Goal: Download file/media

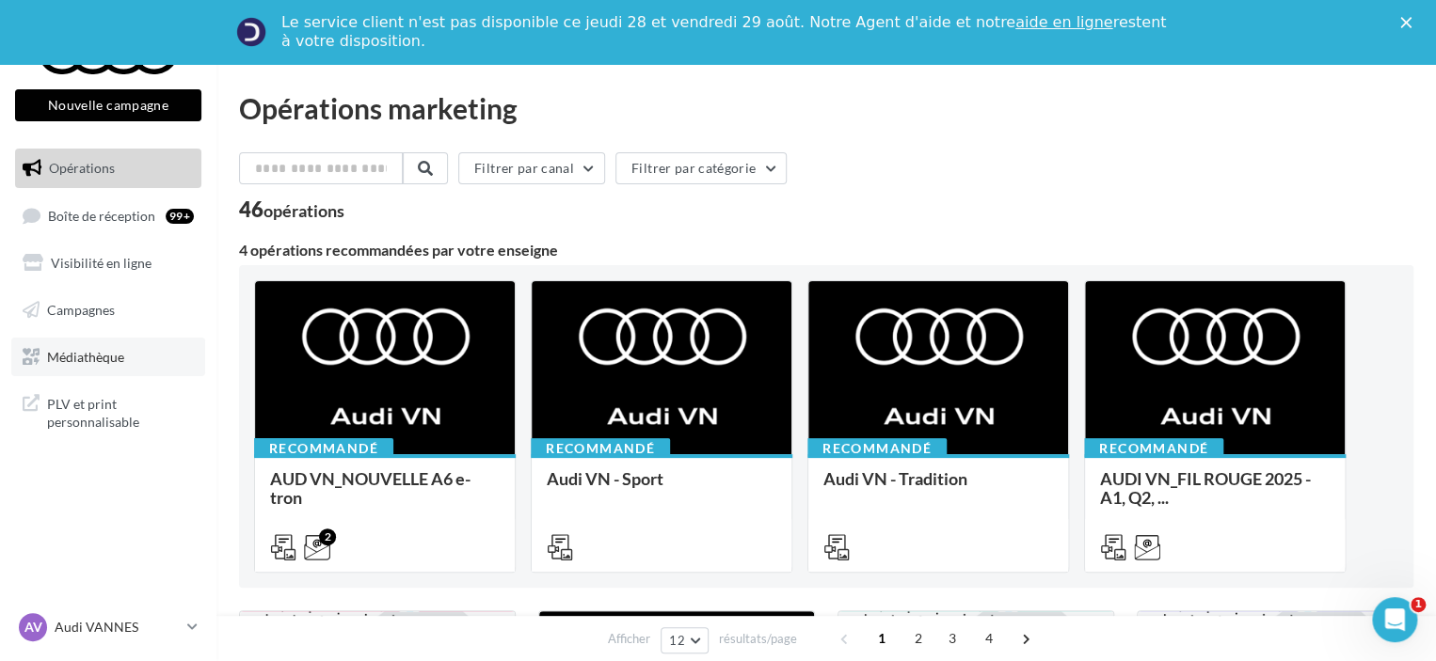
click at [82, 357] on span "Médiathèque" at bounding box center [85, 356] width 77 height 16
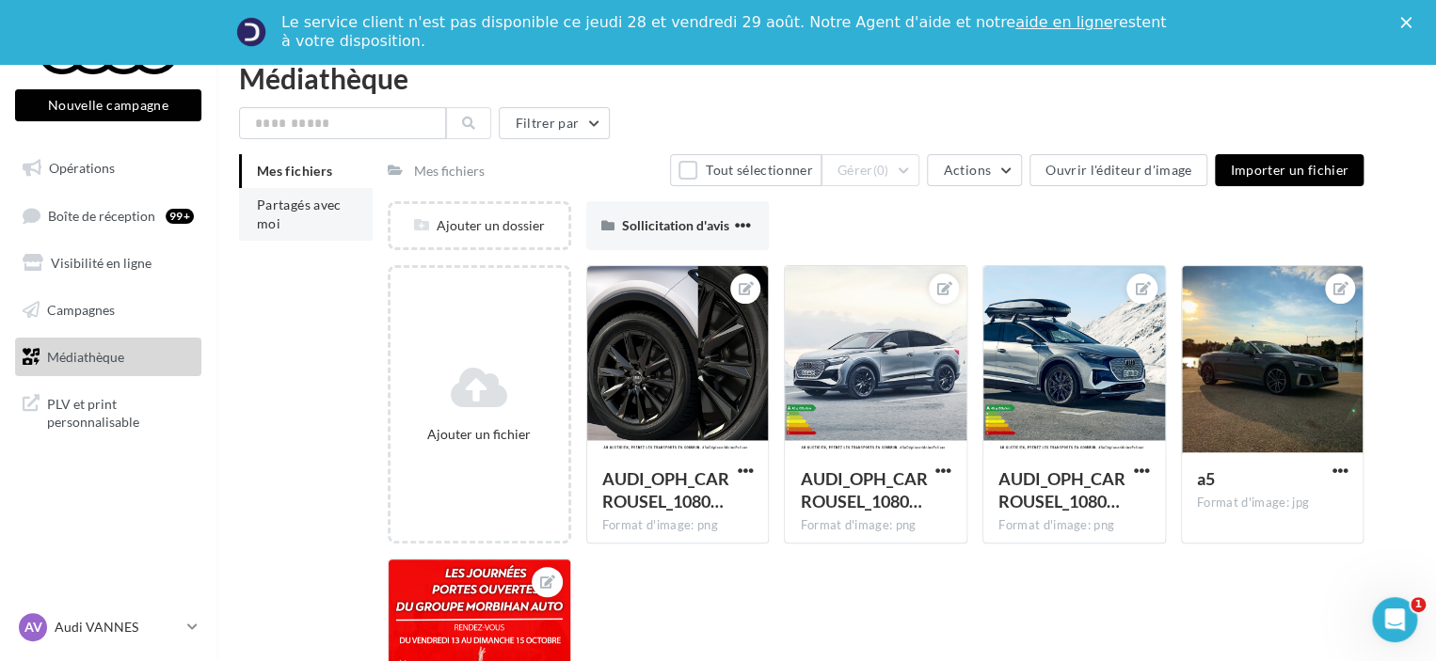
click at [304, 214] on li "Partagés avec moi" at bounding box center [306, 214] width 134 height 53
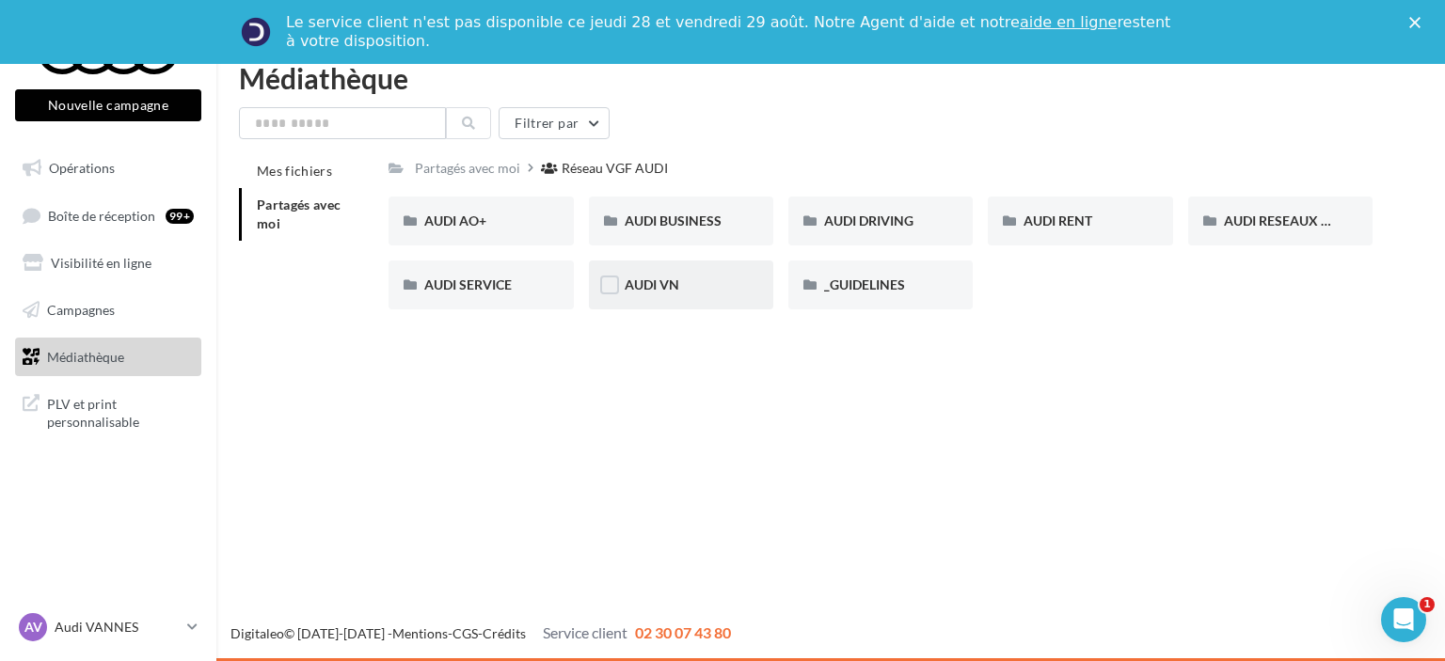
click at [715, 291] on div "AUDI VN" at bounding box center [681, 285] width 113 height 19
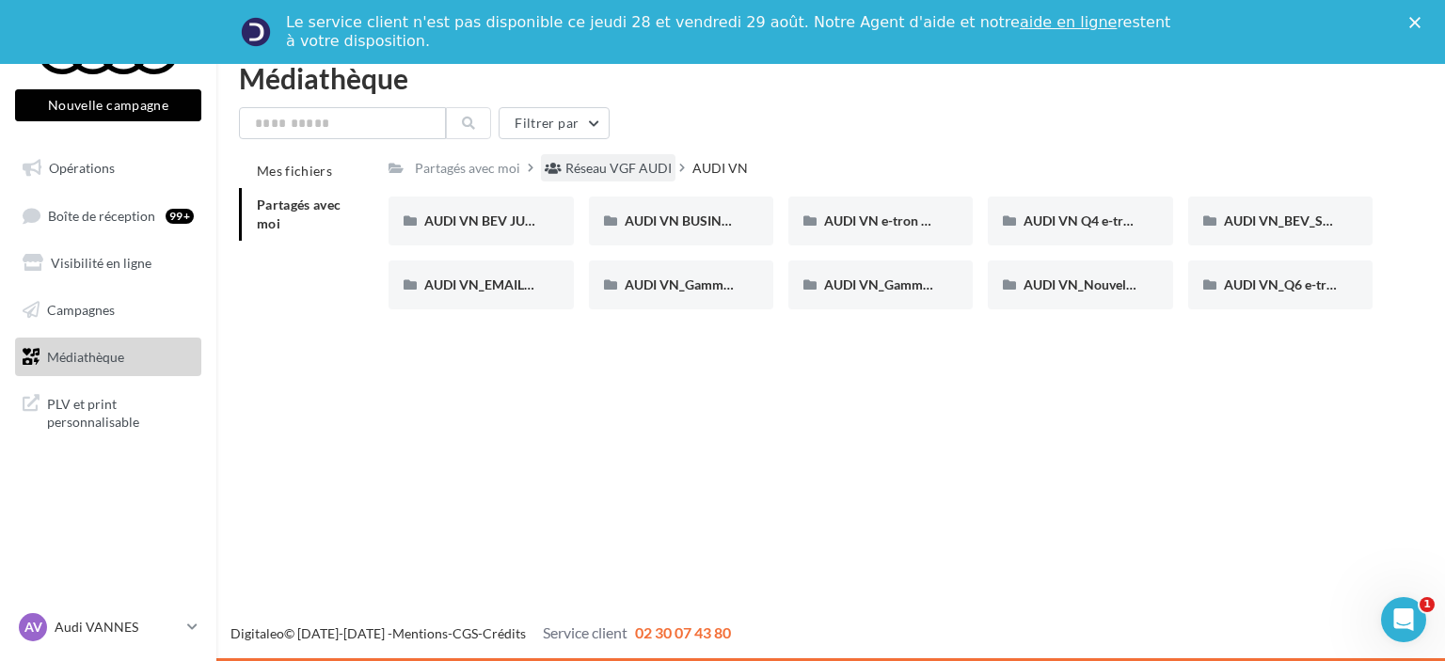
click at [613, 180] on div "Réseau VGF AUDI" at bounding box center [608, 167] width 135 height 27
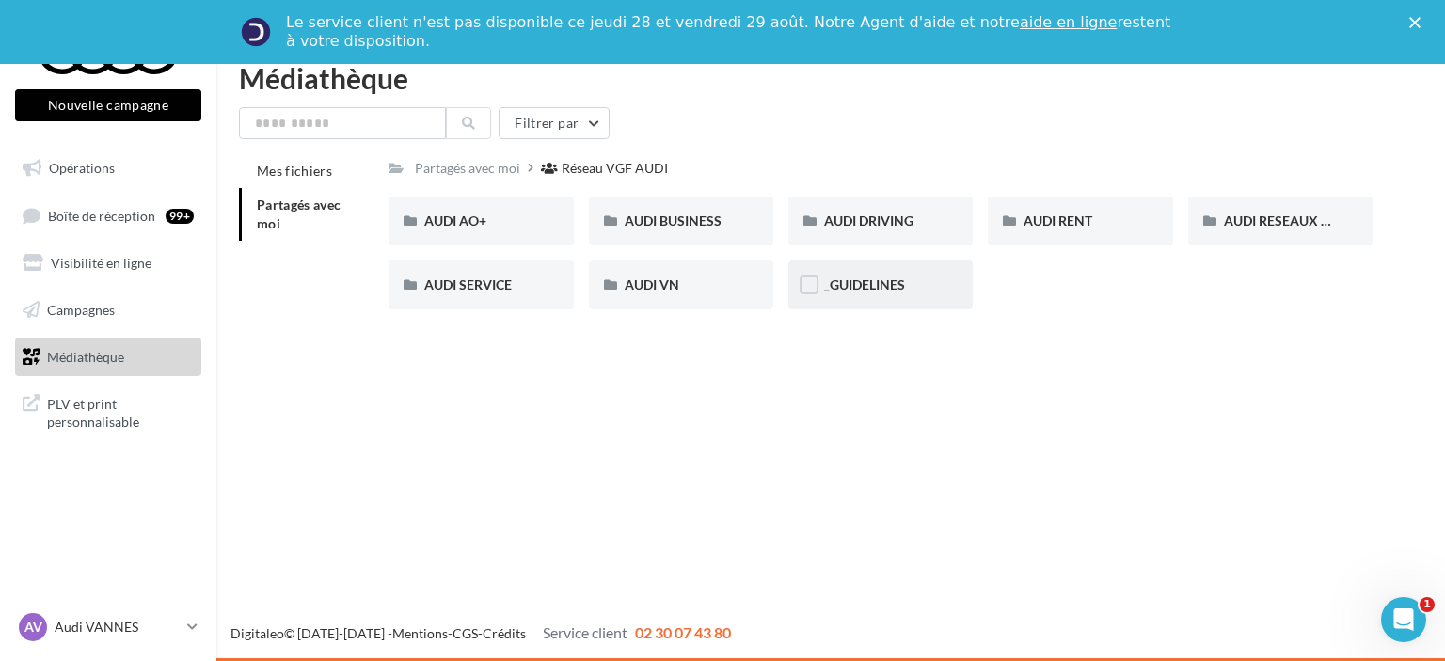
click at [840, 295] on div "_GUIDELINES" at bounding box center [880, 285] width 113 height 19
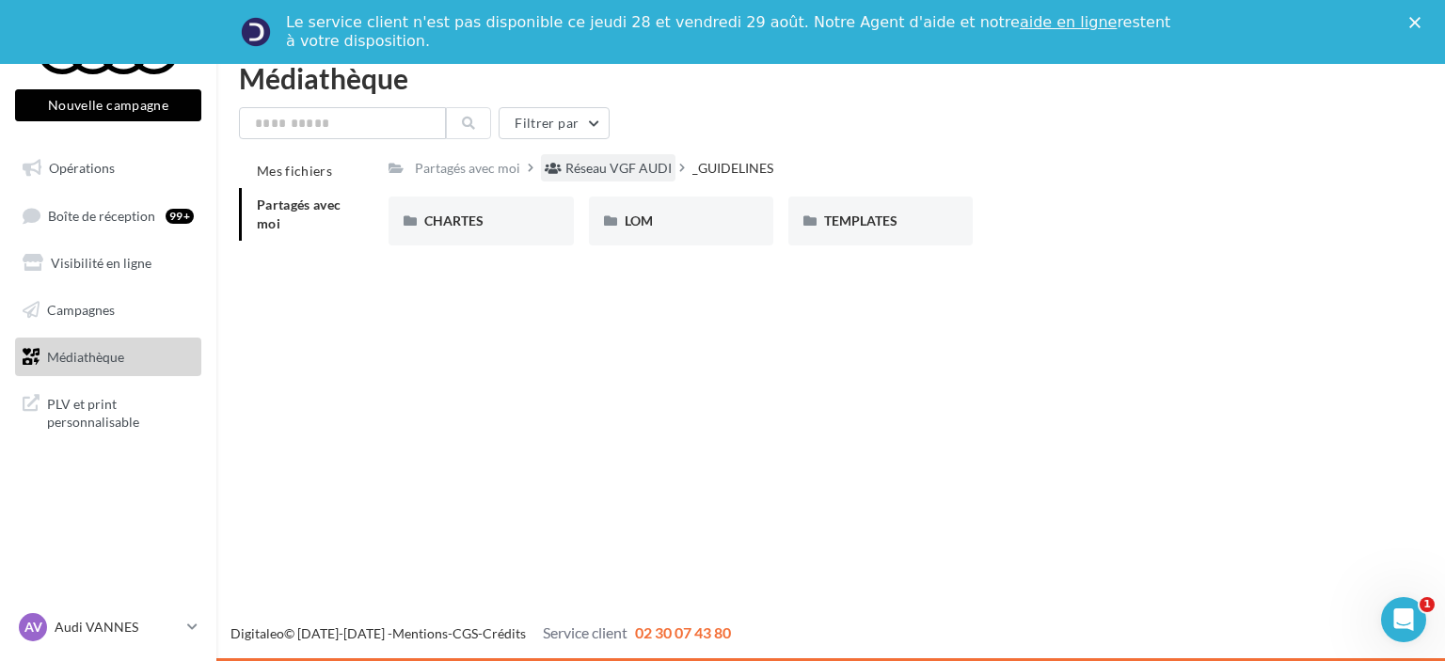
click at [607, 169] on div "Réseau VGF AUDI" at bounding box center [618, 168] width 106 height 19
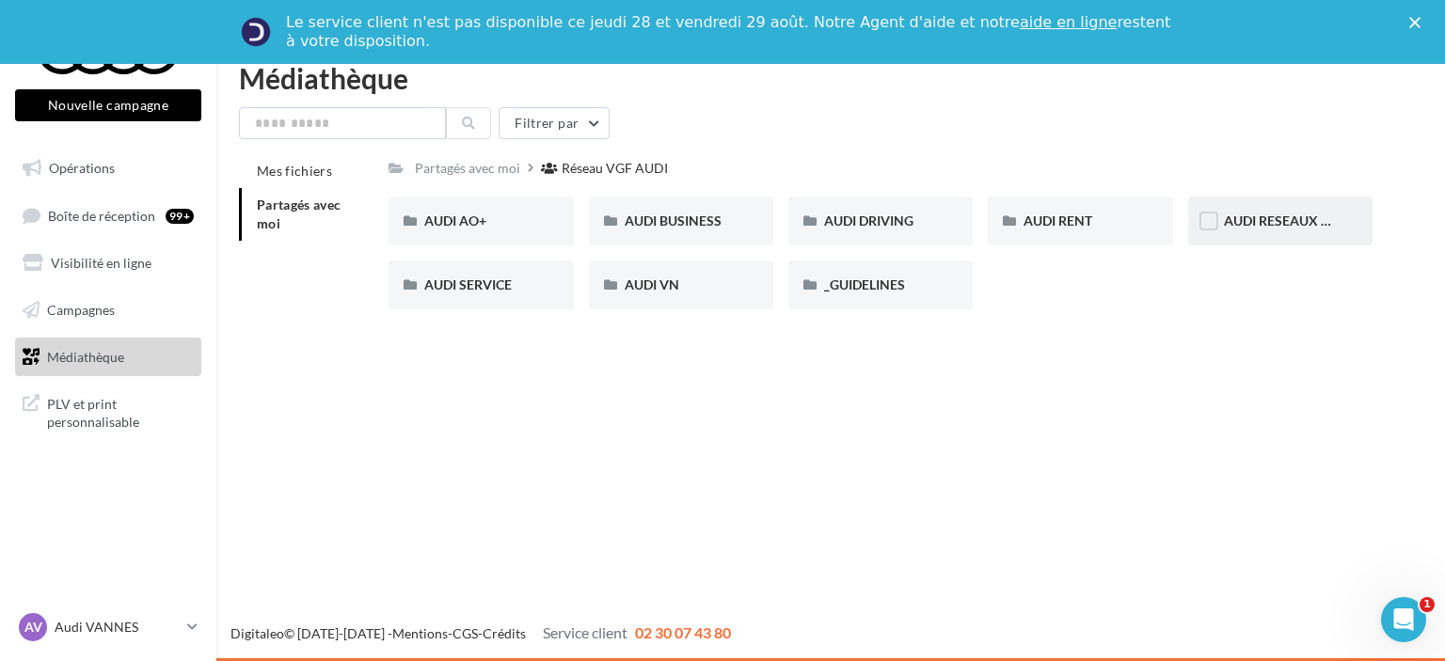
click at [1328, 232] on div "AUDI RESEAUX SOCIAUX" at bounding box center [1280, 221] width 184 height 49
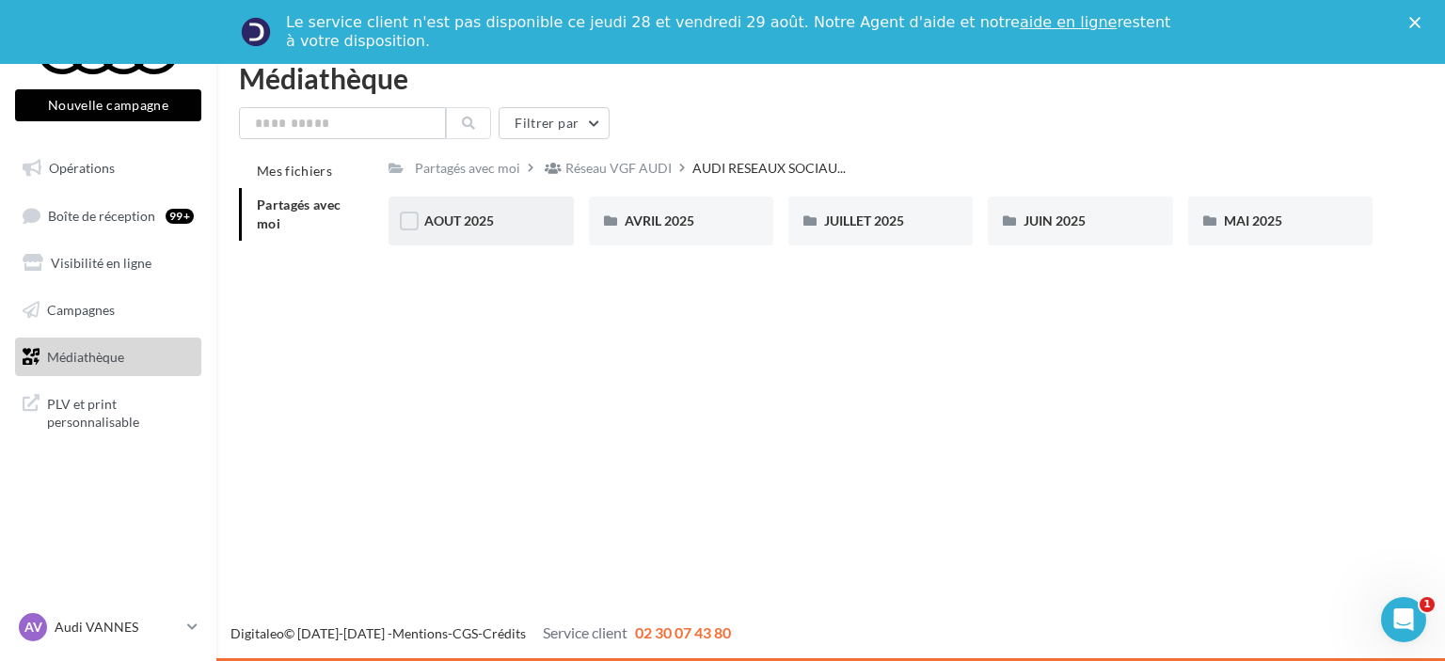
click at [467, 232] on div "AOUT 2025" at bounding box center [481, 221] width 184 height 49
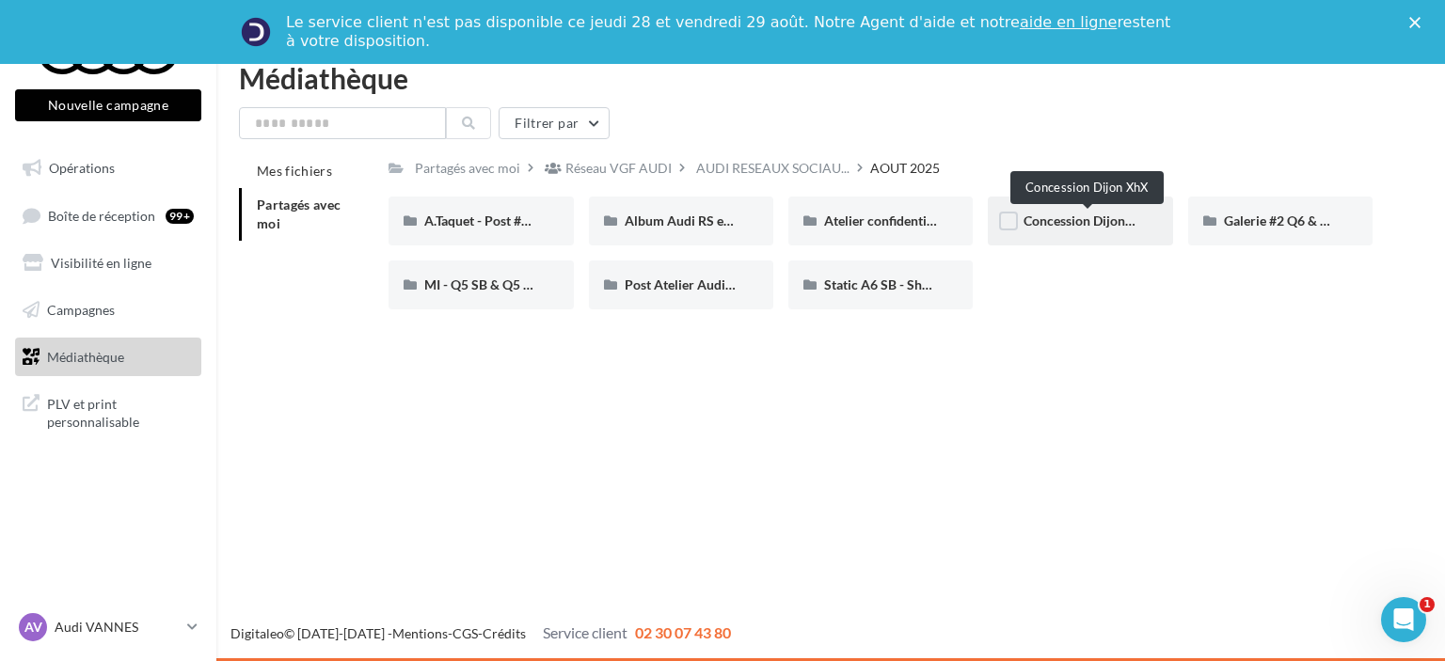
click at [1086, 216] on span "Concession Dijon XhX" at bounding box center [1089, 221] width 131 height 16
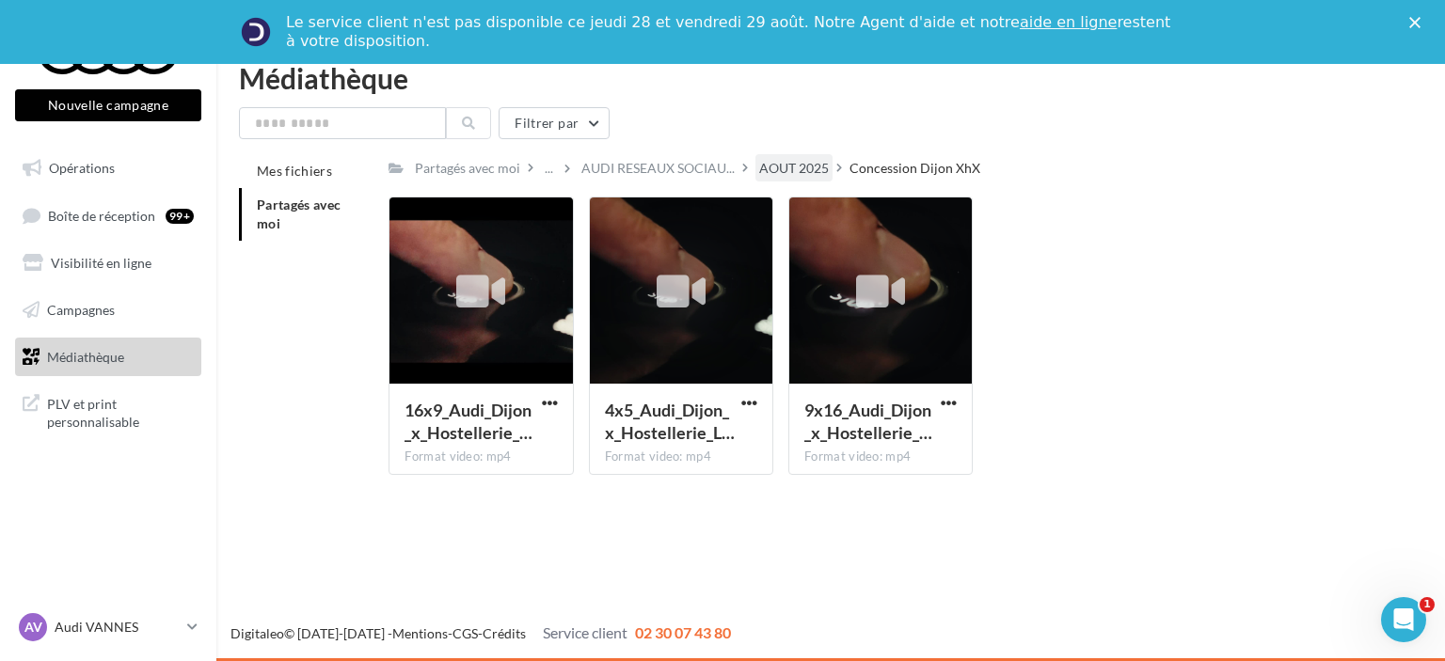
click at [800, 175] on div "AOUT 2025" at bounding box center [794, 168] width 70 height 19
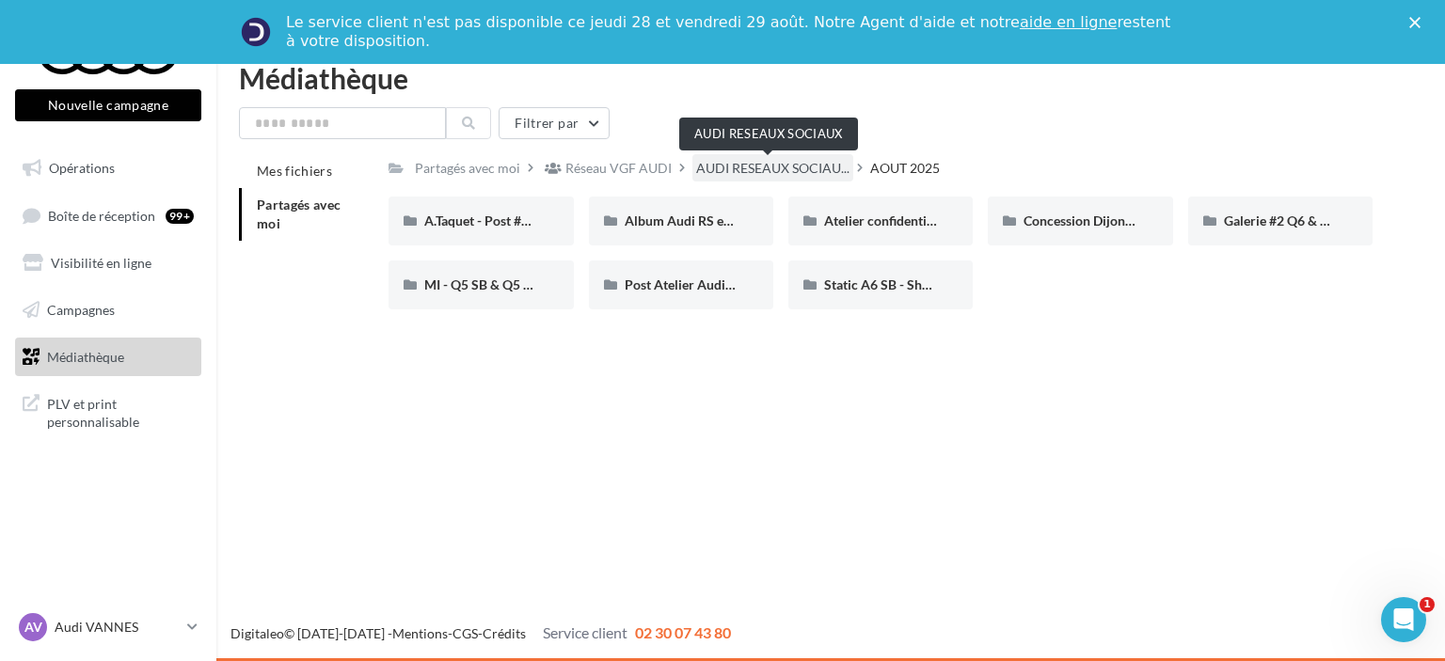
click at [772, 169] on span "AUDI RESEAUX SOCIAU..." at bounding box center [772, 168] width 153 height 19
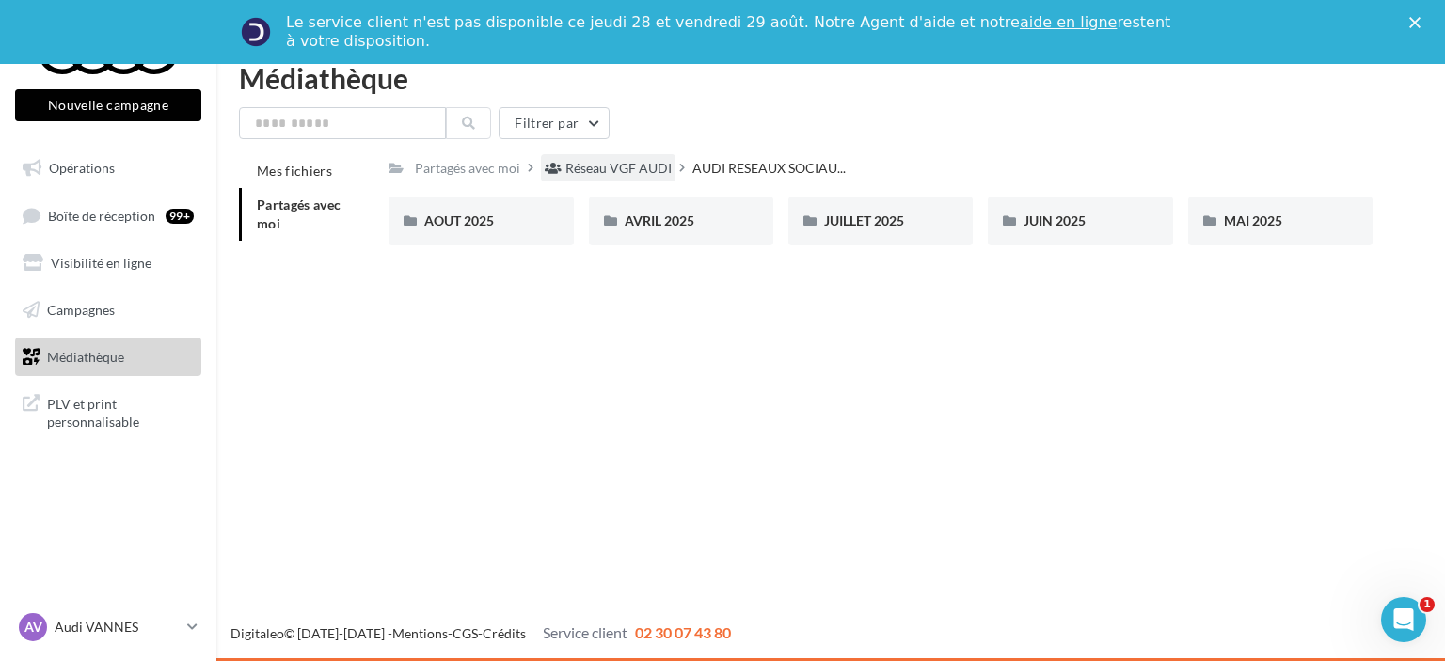
click at [632, 170] on div "Réseau VGF AUDI" at bounding box center [618, 168] width 106 height 19
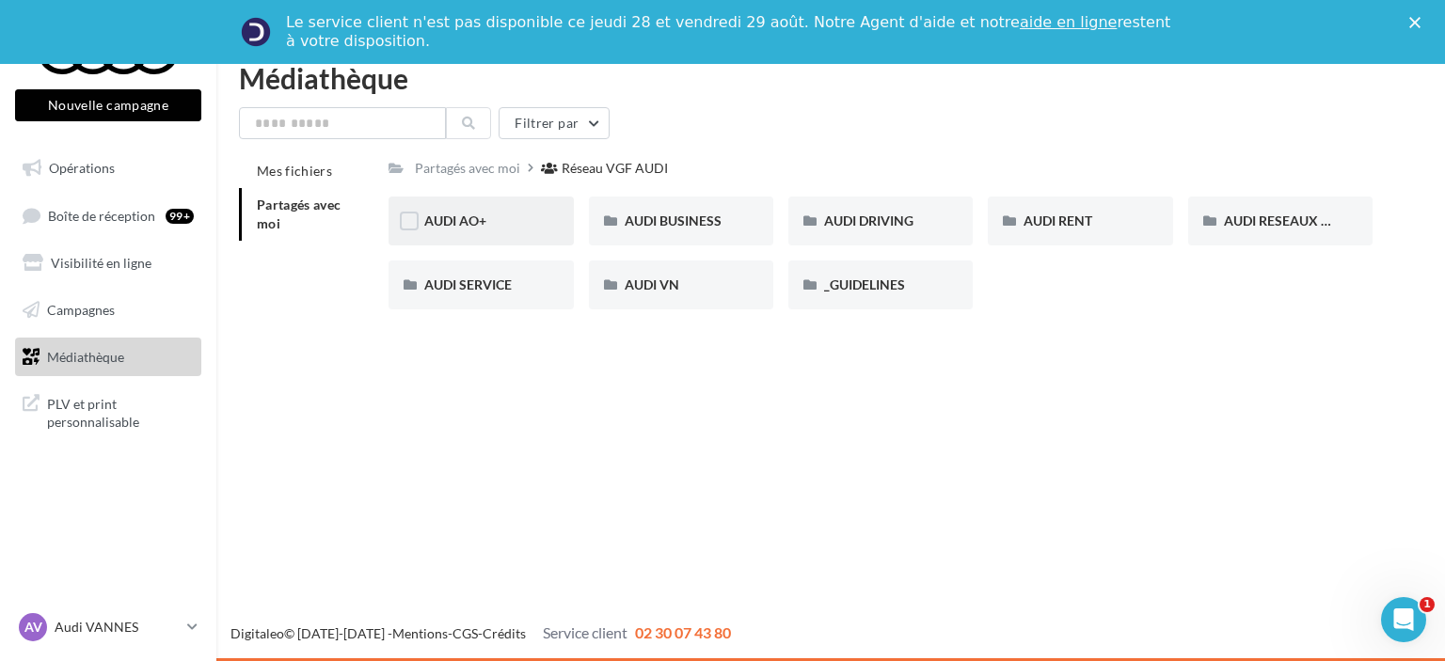
click at [514, 238] on div "AUDI AO+" at bounding box center [481, 221] width 184 height 49
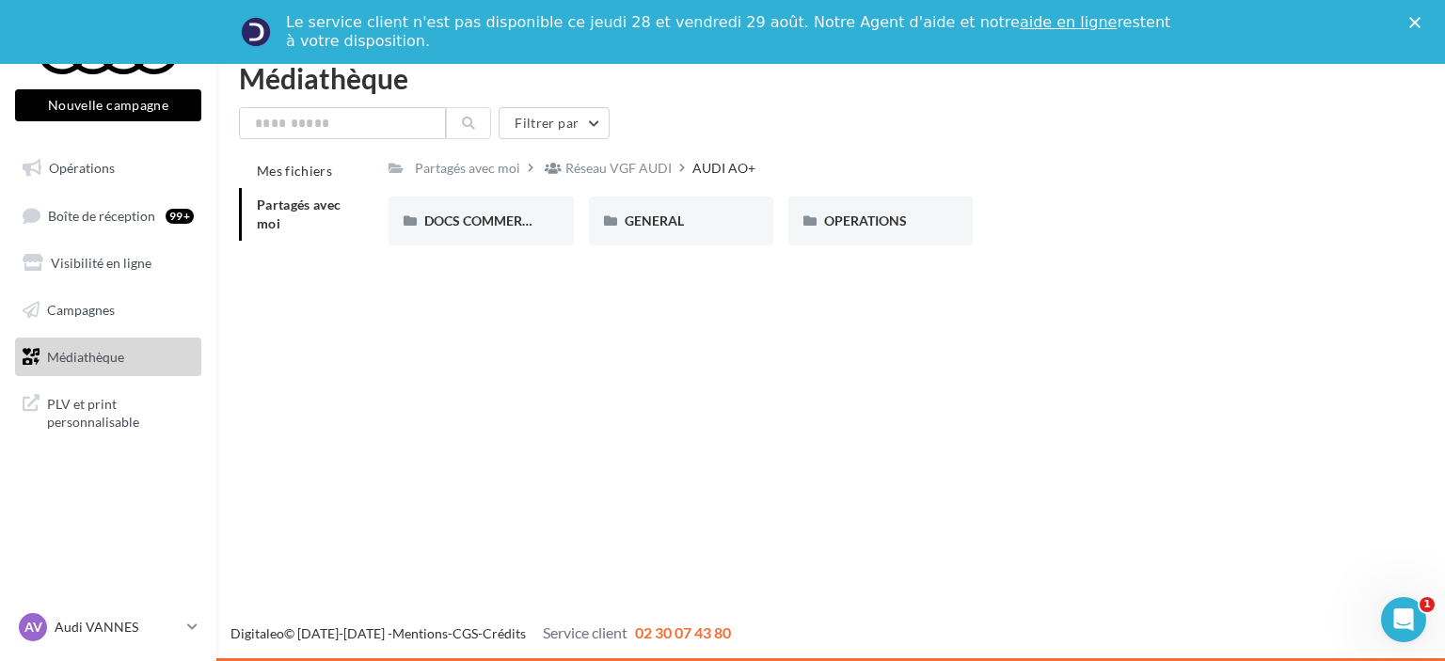
click at [718, 178] on div "Partagés avec moi Réseau VGF AUDI AUDI AO+" at bounding box center [576, 167] width 374 height 27
click at [629, 172] on div "Réseau VGF AUDI" at bounding box center [618, 168] width 106 height 19
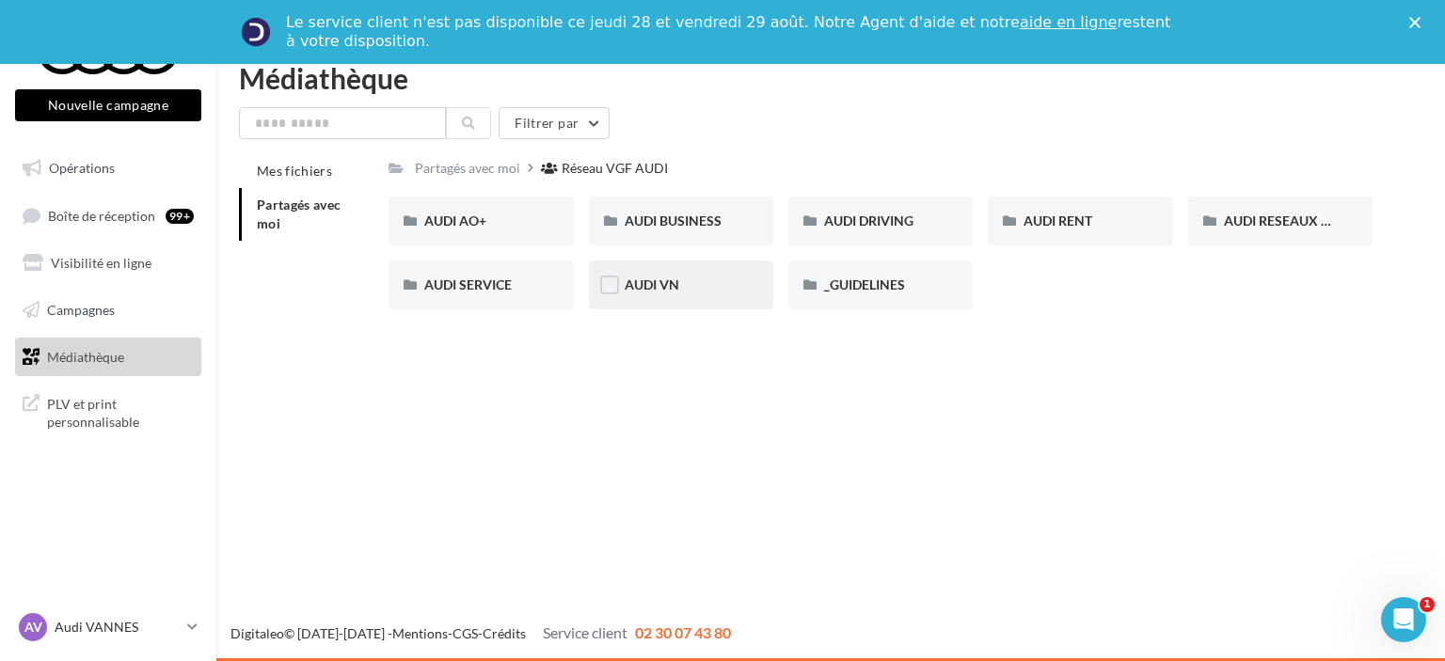
click at [686, 281] on div "AUDI VN" at bounding box center [681, 285] width 113 height 19
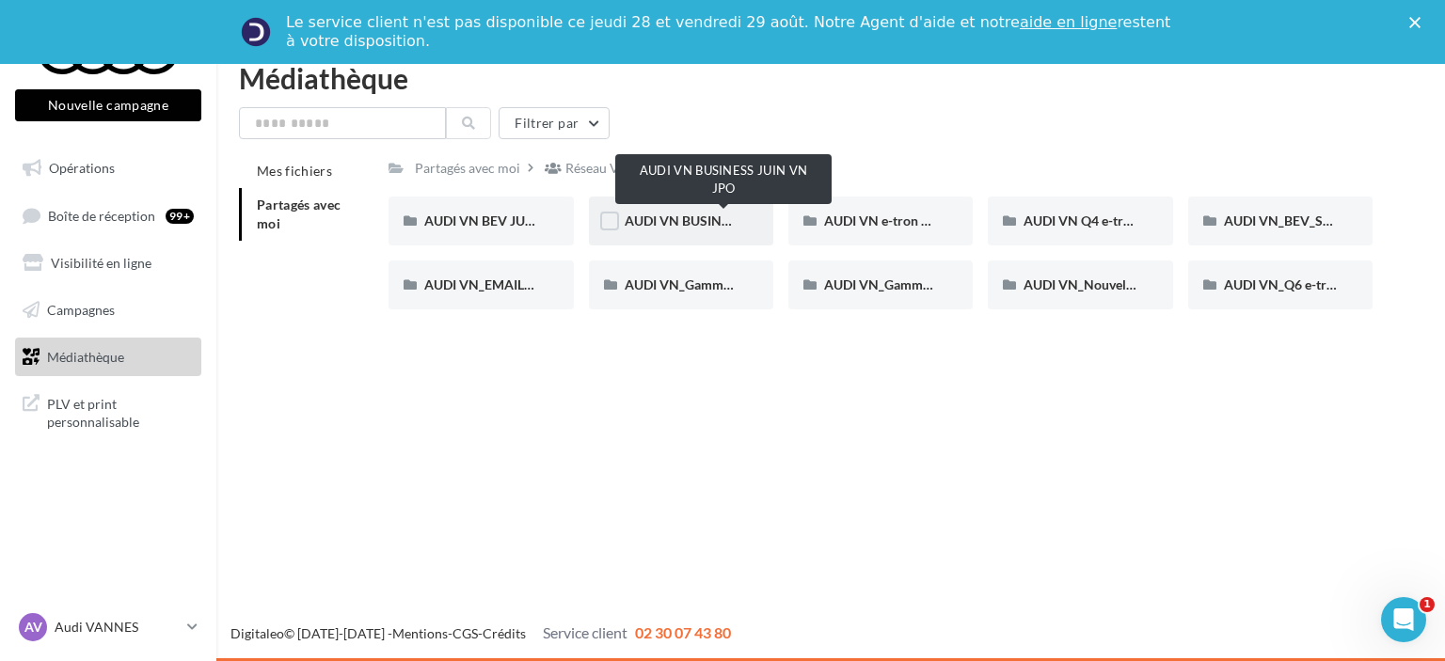
click at [727, 225] on span "AUDI VN BUSINESS JUIN VN JPO" at bounding box center [725, 221] width 201 height 16
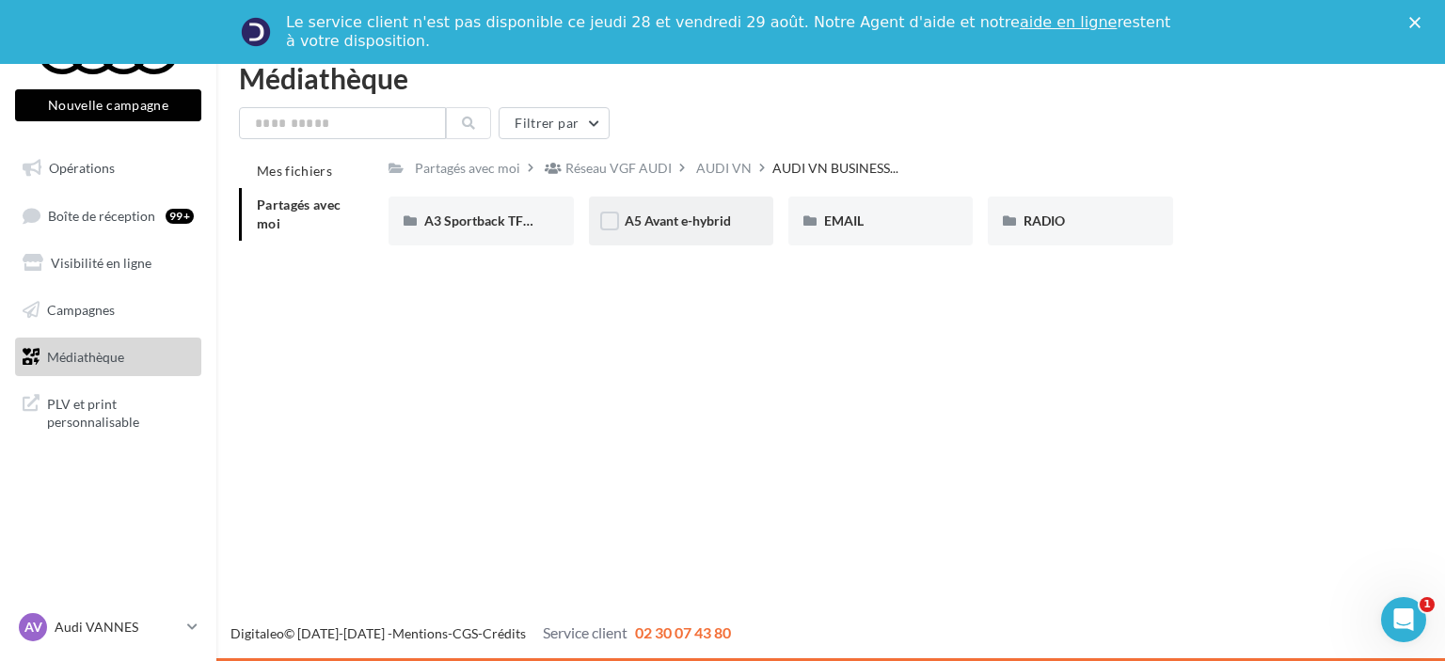
click at [680, 236] on div "A5 Avant e-hybrid" at bounding box center [681, 221] width 184 height 49
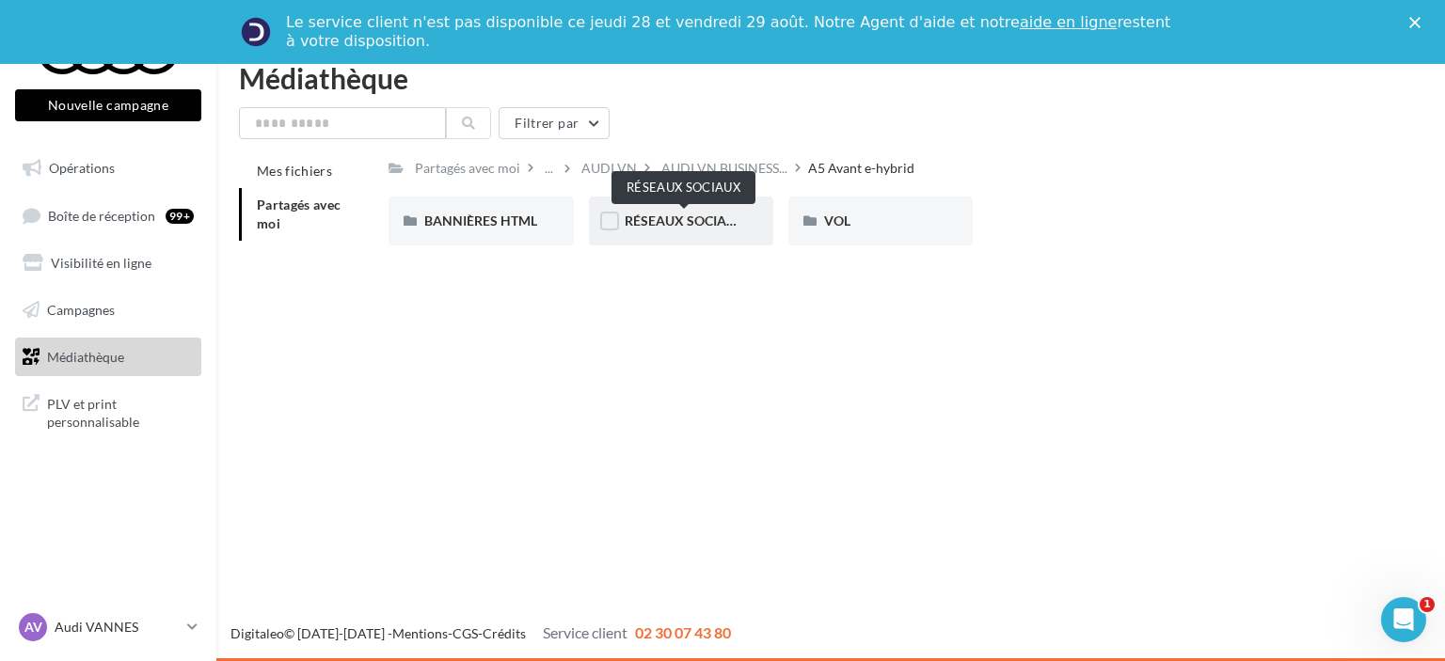
click at [665, 220] on span "RÉSEAUX SOCIAUX" at bounding box center [685, 221] width 120 height 16
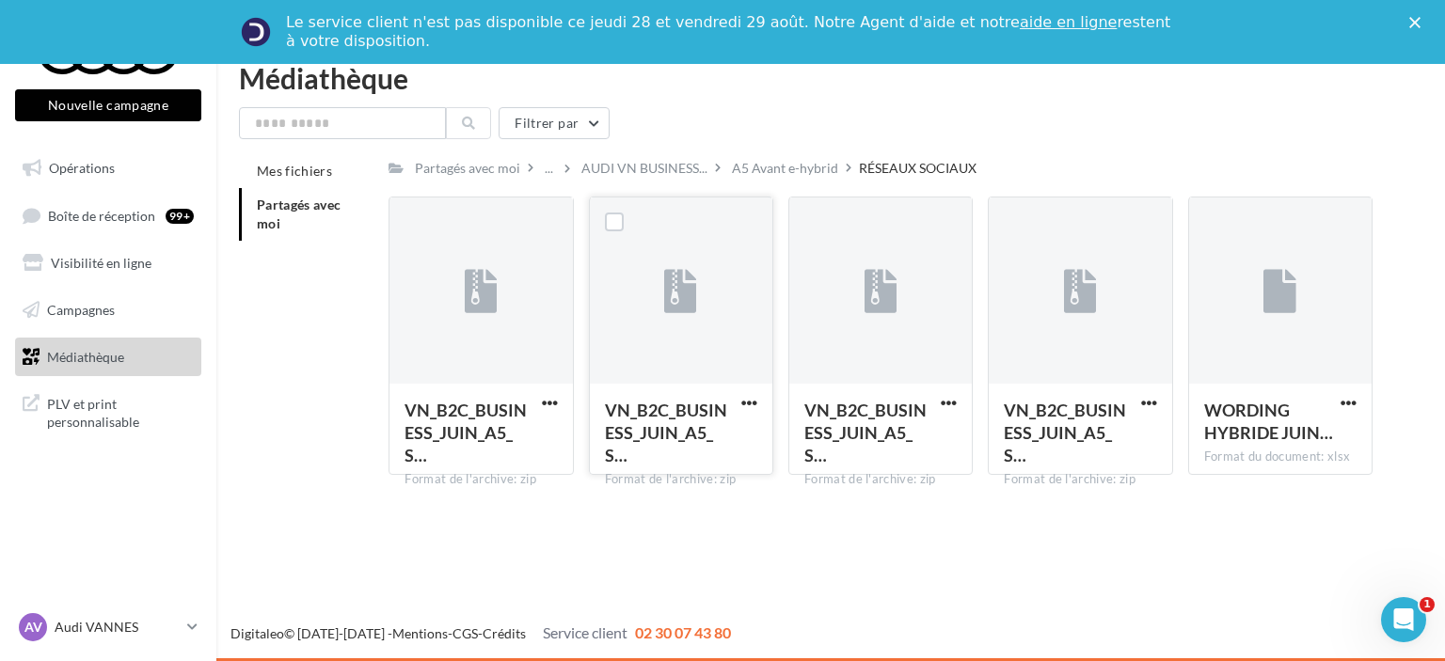
click at [741, 402] on button "button" at bounding box center [750, 404] width 24 height 19
click at [734, 454] on button "Télécharger" at bounding box center [667, 440] width 188 height 49
drag, startPoint x: 751, startPoint y: 165, endPoint x: 726, endPoint y: 165, distance: 24.5
click at [751, 165] on div "A5 Avant e-hybrid" at bounding box center [785, 168] width 106 height 19
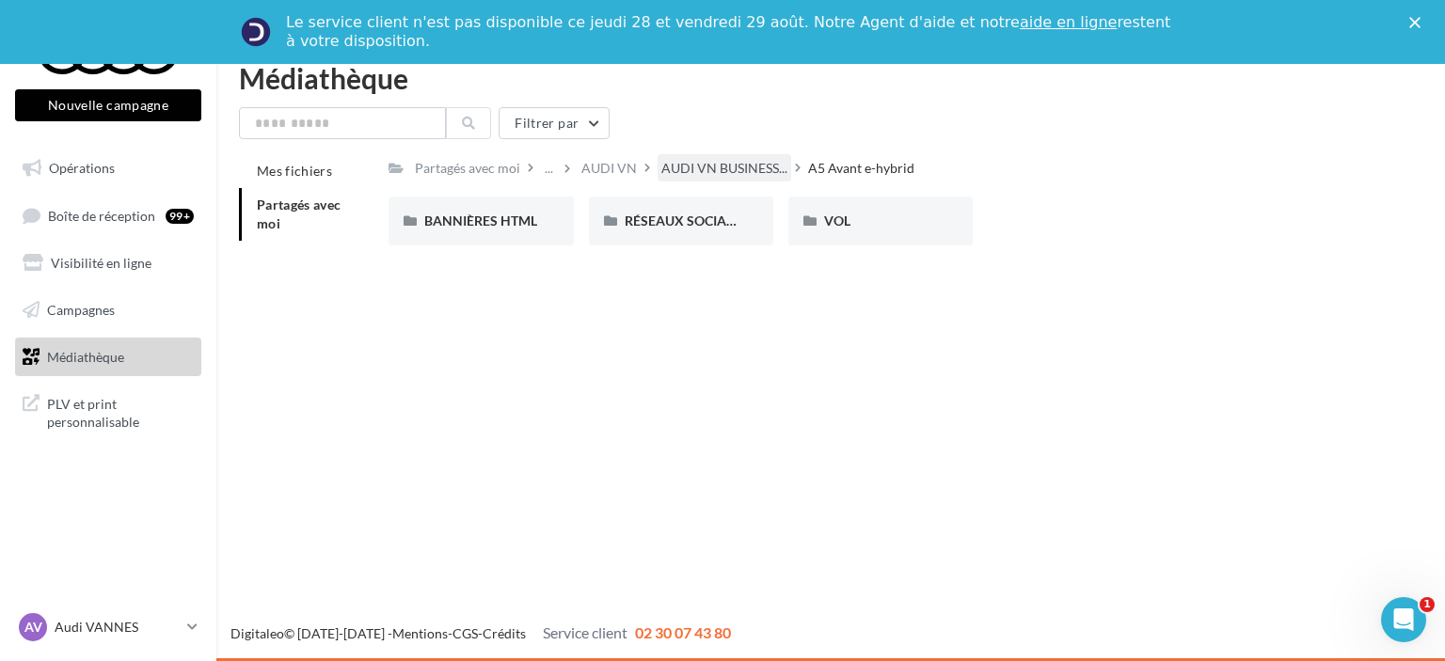
click at [696, 179] on div "AUDI VN BUSINESS..." at bounding box center [725, 167] width 134 height 27
click at [719, 171] on div "AUDI VN" at bounding box center [724, 168] width 56 height 19
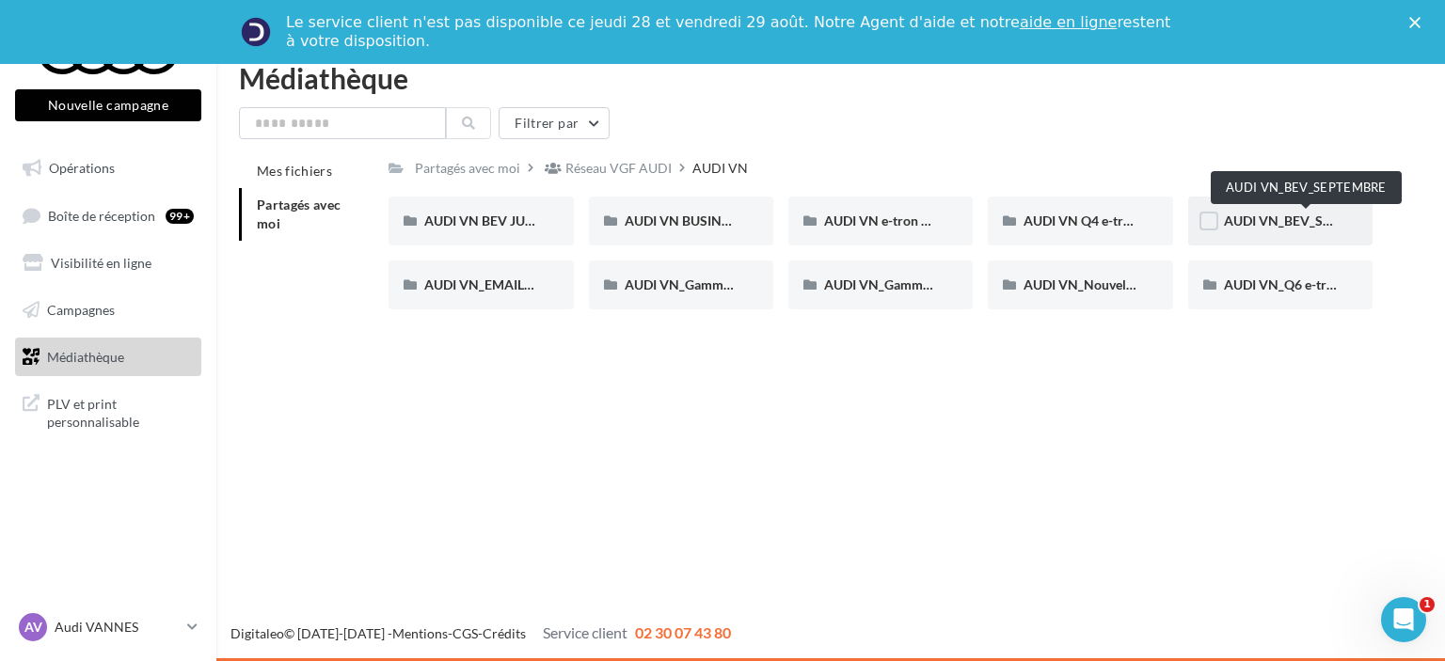
click at [1253, 220] on span "AUDI VN_BEV_SEPTEMBRE" at bounding box center [1307, 221] width 167 height 16
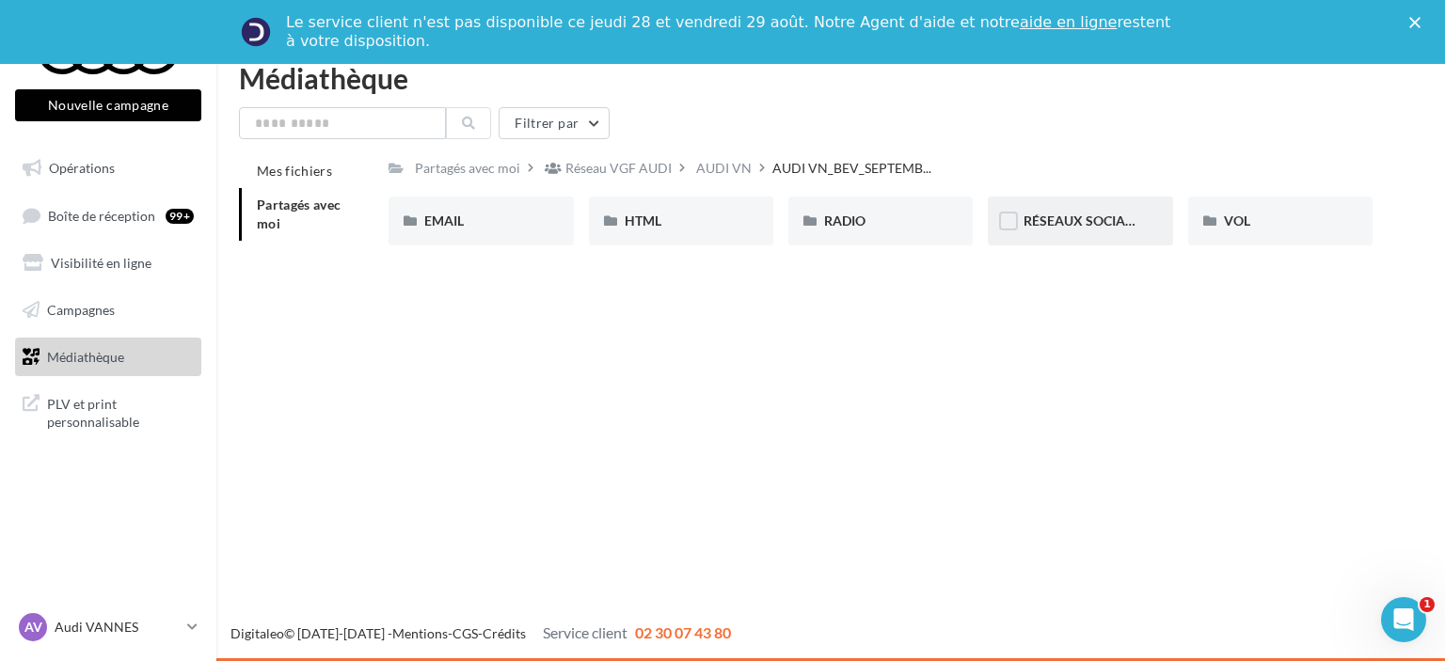
click at [1089, 212] on div "RÉSEAUX SOCIAUX" at bounding box center [1080, 221] width 113 height 19
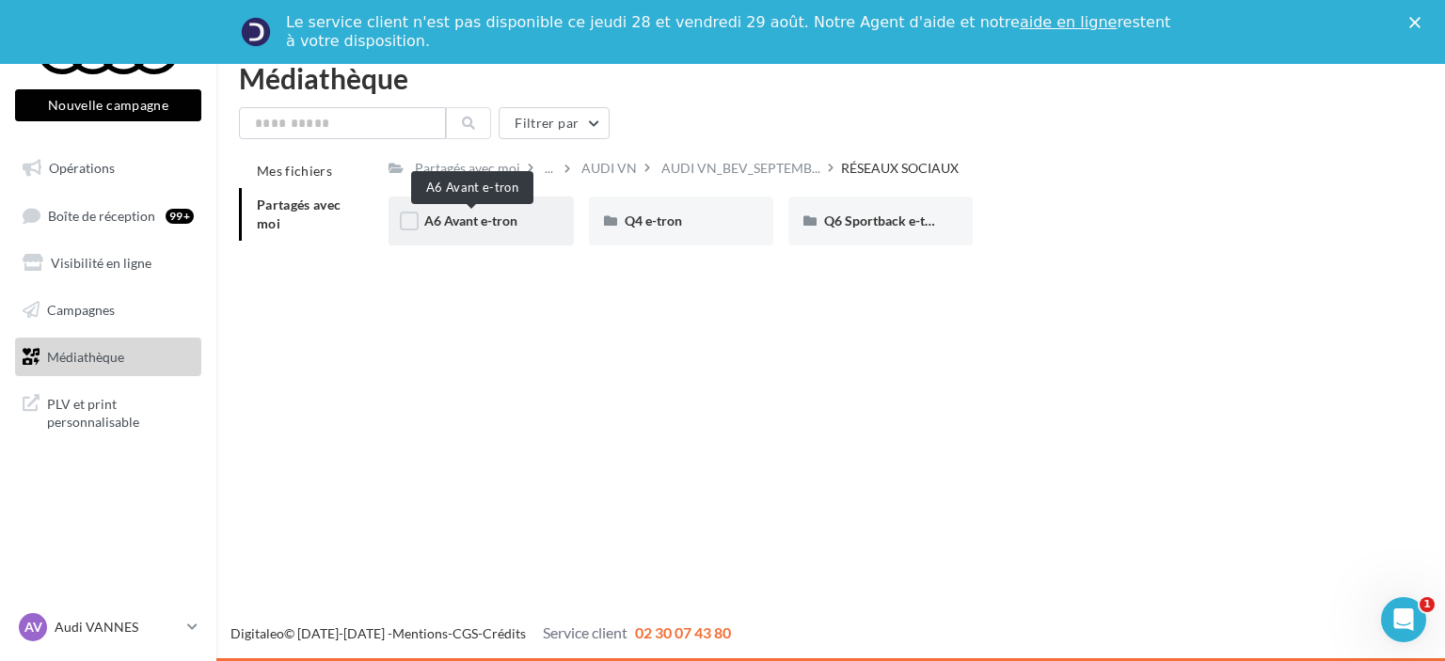
click at [513, 226] on span "A6 Avant e-tron" at bounding box center [470, 221] width 93 height 16
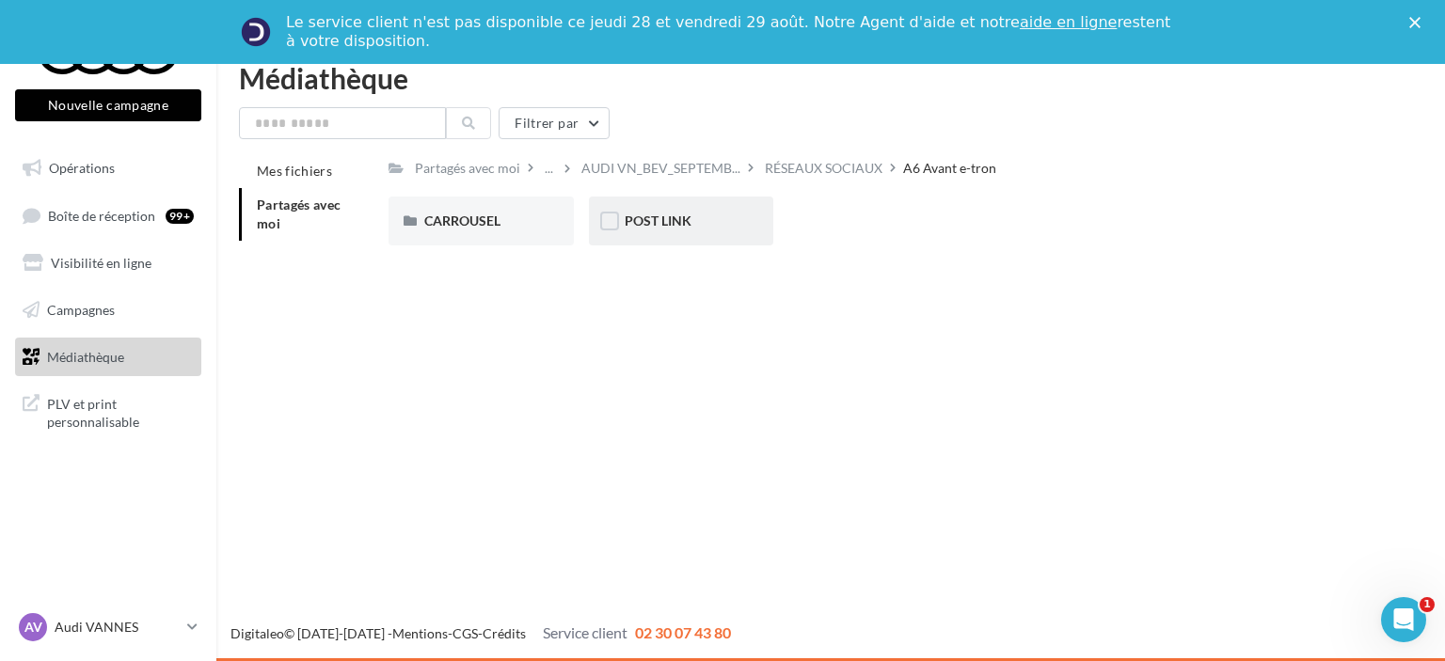
click at [640, 236] on div "POST LINK" at bounding box center [681, 221] width 184 height 49
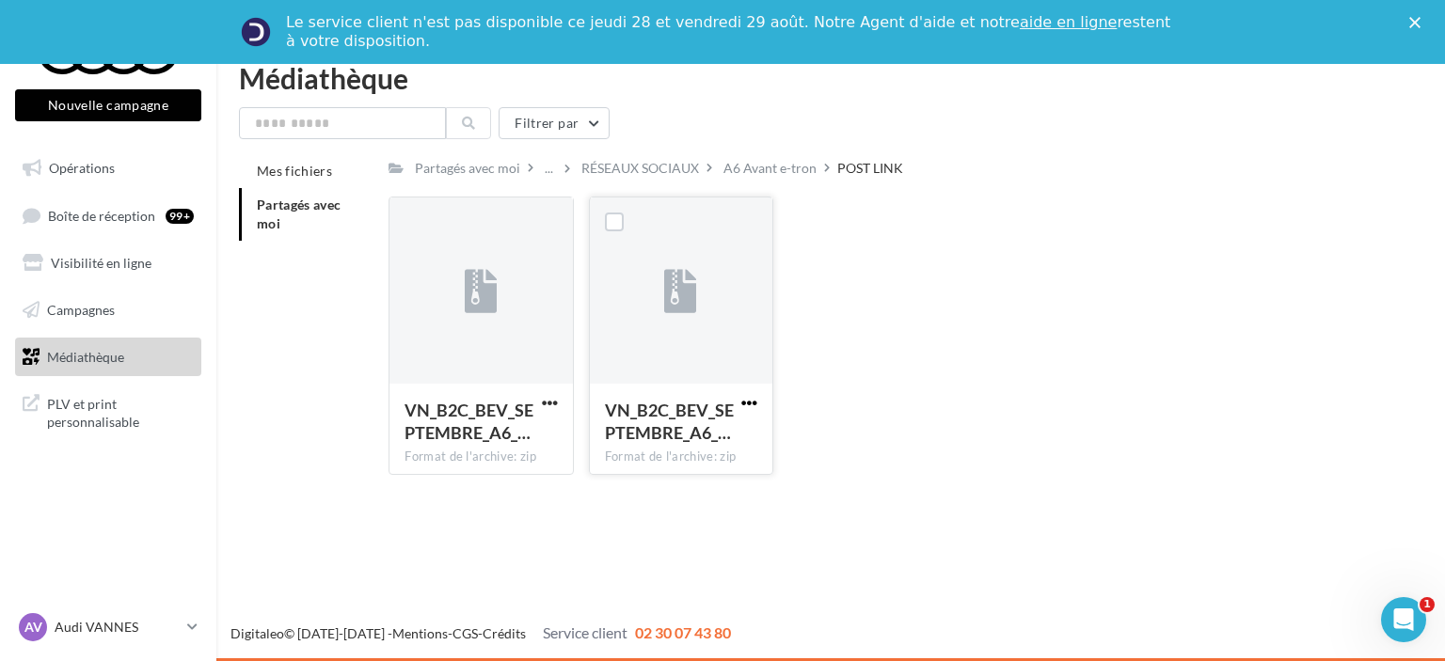
click at [749, 404] on span "button" at bounding box center [749, 403] width 16 height 16
click at [718, 453] on button "Télécharger" at bounding box center [667, 440] width 188 height 49
click at [546, 400] on span "button" at bounding box center [550, 403] width 16 height 16
click at [529, 459] on button "Télécharger" at bounding box center [468, 440] width 188 height 49
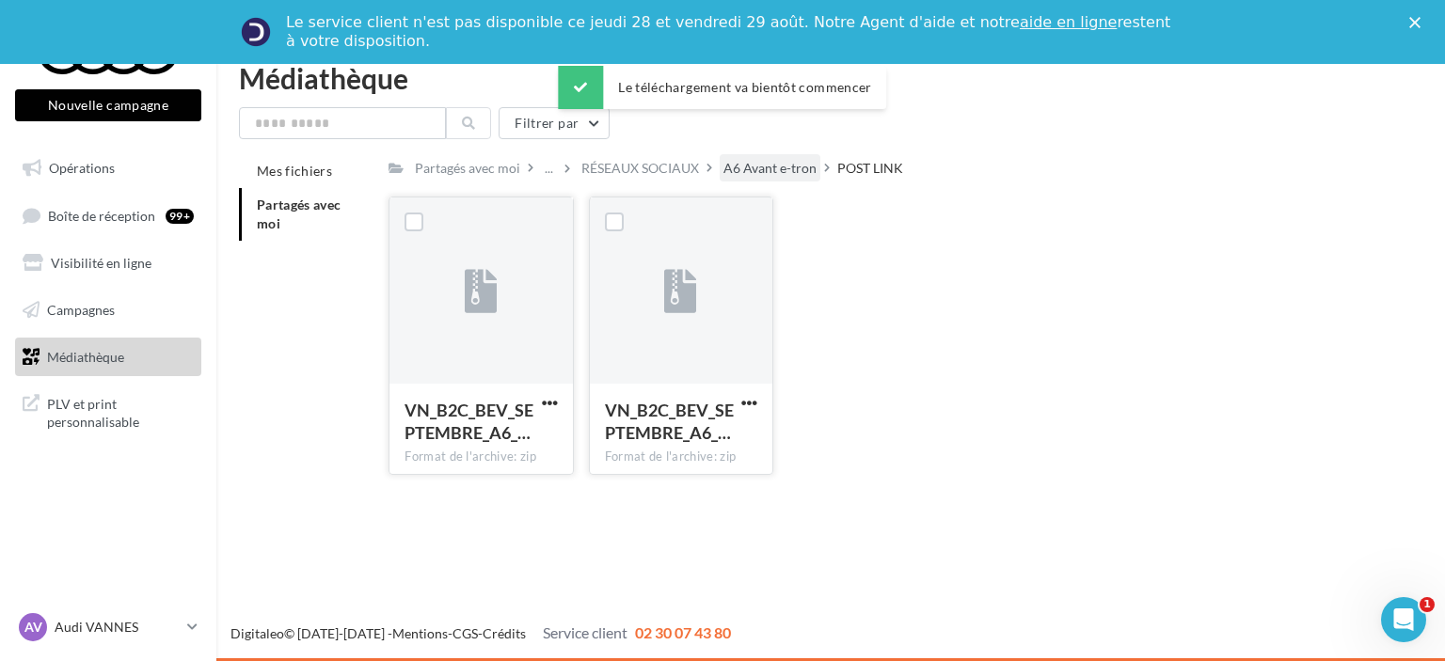
click at [794, 173] on div "A6 Avant e-tron" at bounding box center [770, 168] width 93 height 19
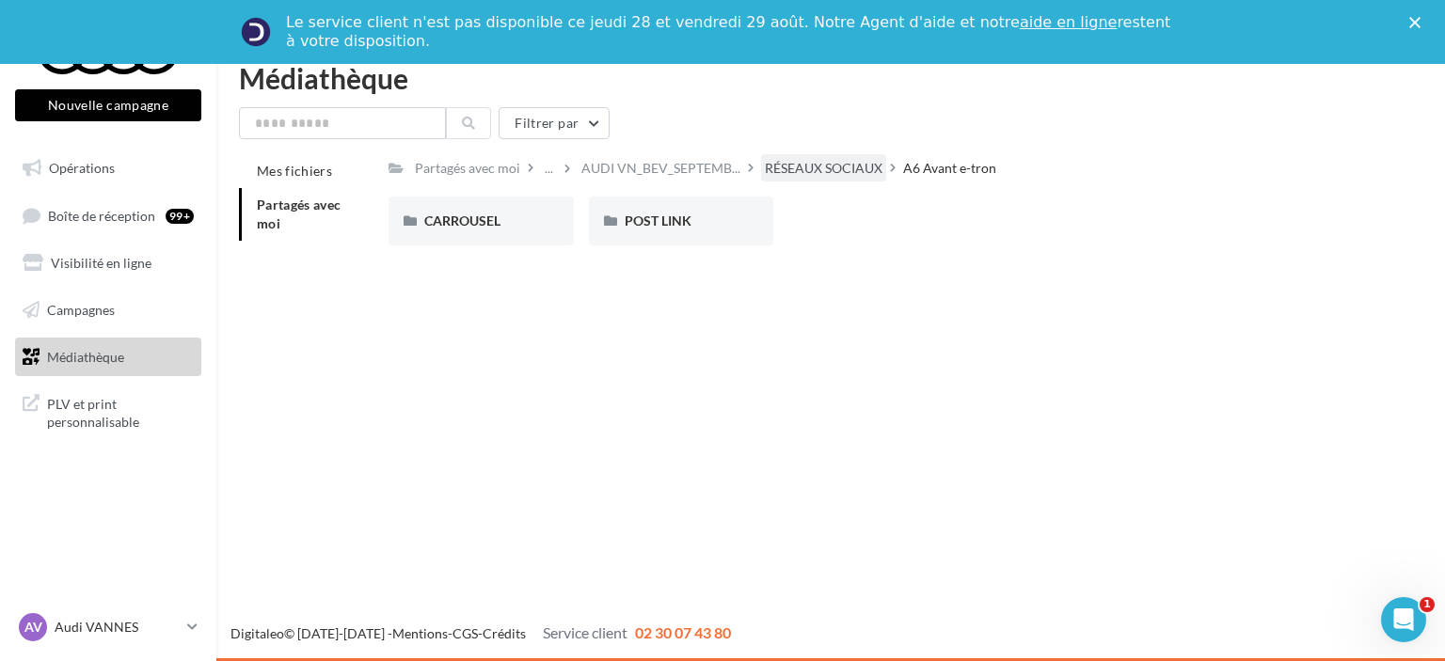
click at [809, 159] on div "RÉSEAUX SOCIAUX" at bounding box center [824, 168] width 118 height 19
click at [863, 207] on div "Q6 Sportback e-tron" at bounding box center [880, 221] width 184 height 49
click at [525, 221] on div "CARROUSEL" at bounding box center [480, 221] width 113 height 19
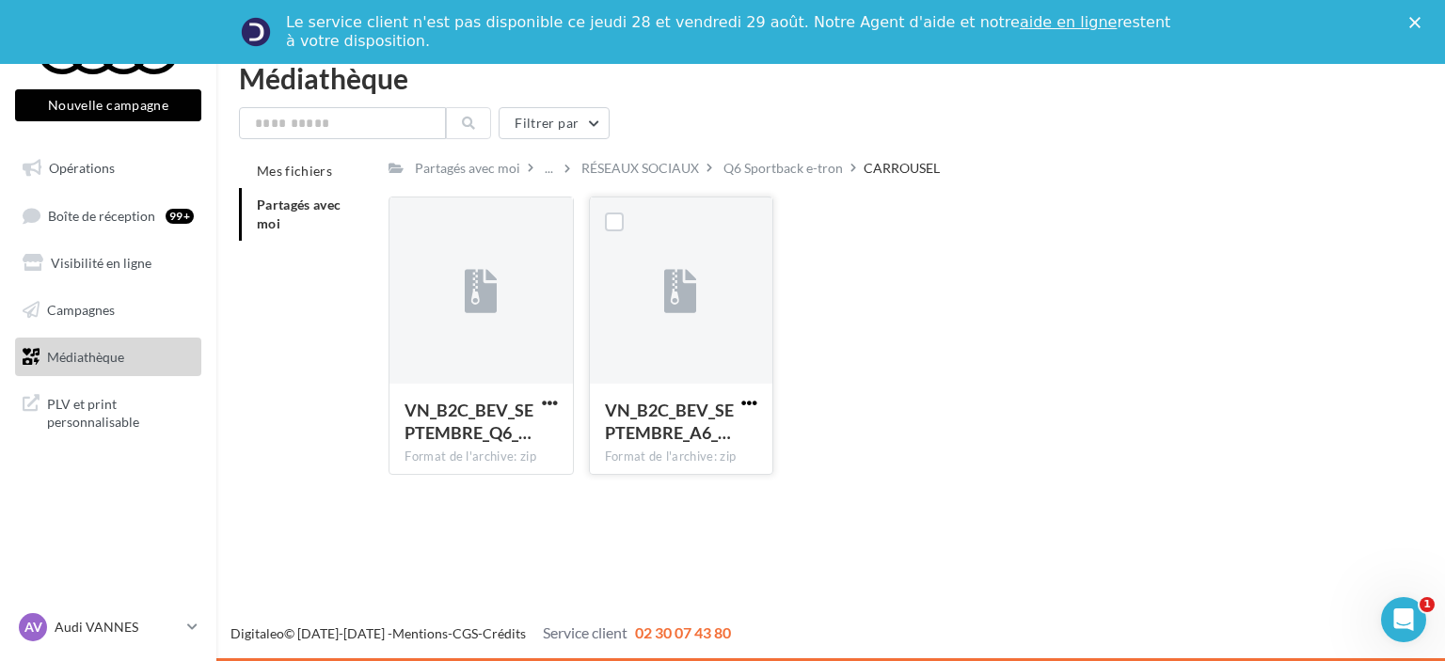
click at [750, 409] on span "button" at bounding box center [749, 403] width 16 height 16
click at [713, 440] on button "Télécharger" at bounding box center [667, 440] width 188 height 49
click at [544, 408] on span "button" at bounding box center [550, 403] width 16 height 16
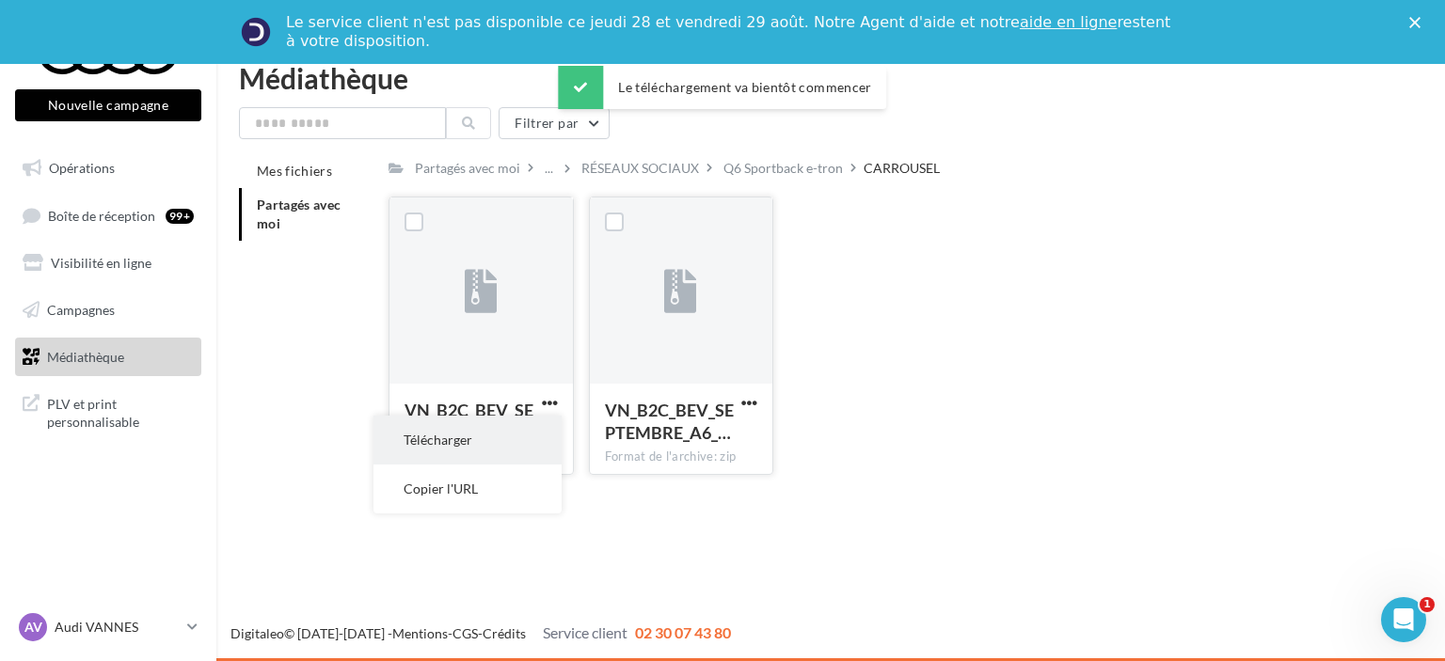
click at [534, 441] on button "Télécharger" at bounding box center [468, 440] width 188 height 49
